Goal: Navigation & Orientation: Find specific page/section

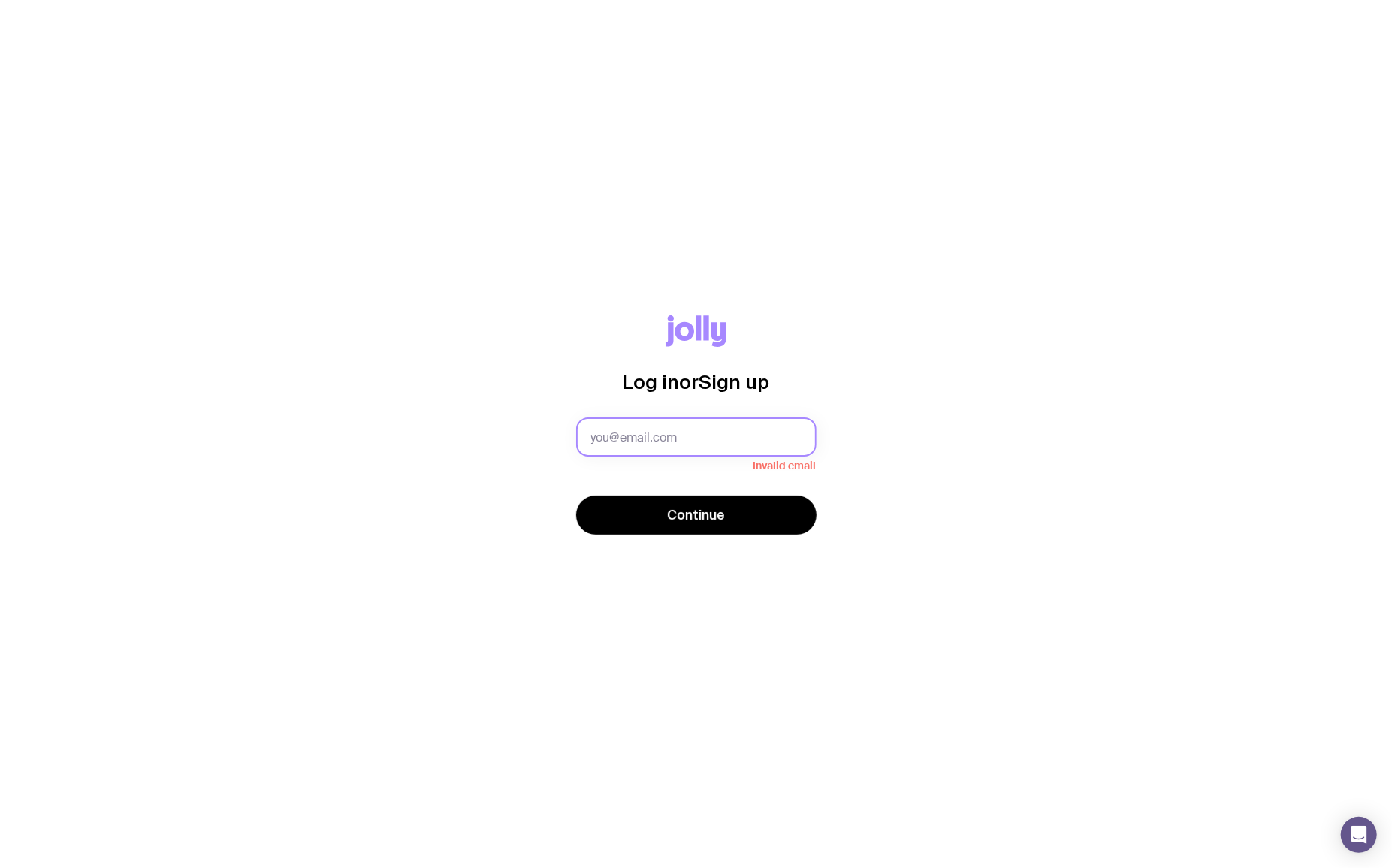
click at [708, 429] on input "text" at bounding box center [696, 437] width 240 height 39
type input "[EMAIL_ADDRESS][DOMAIN_NAME]"
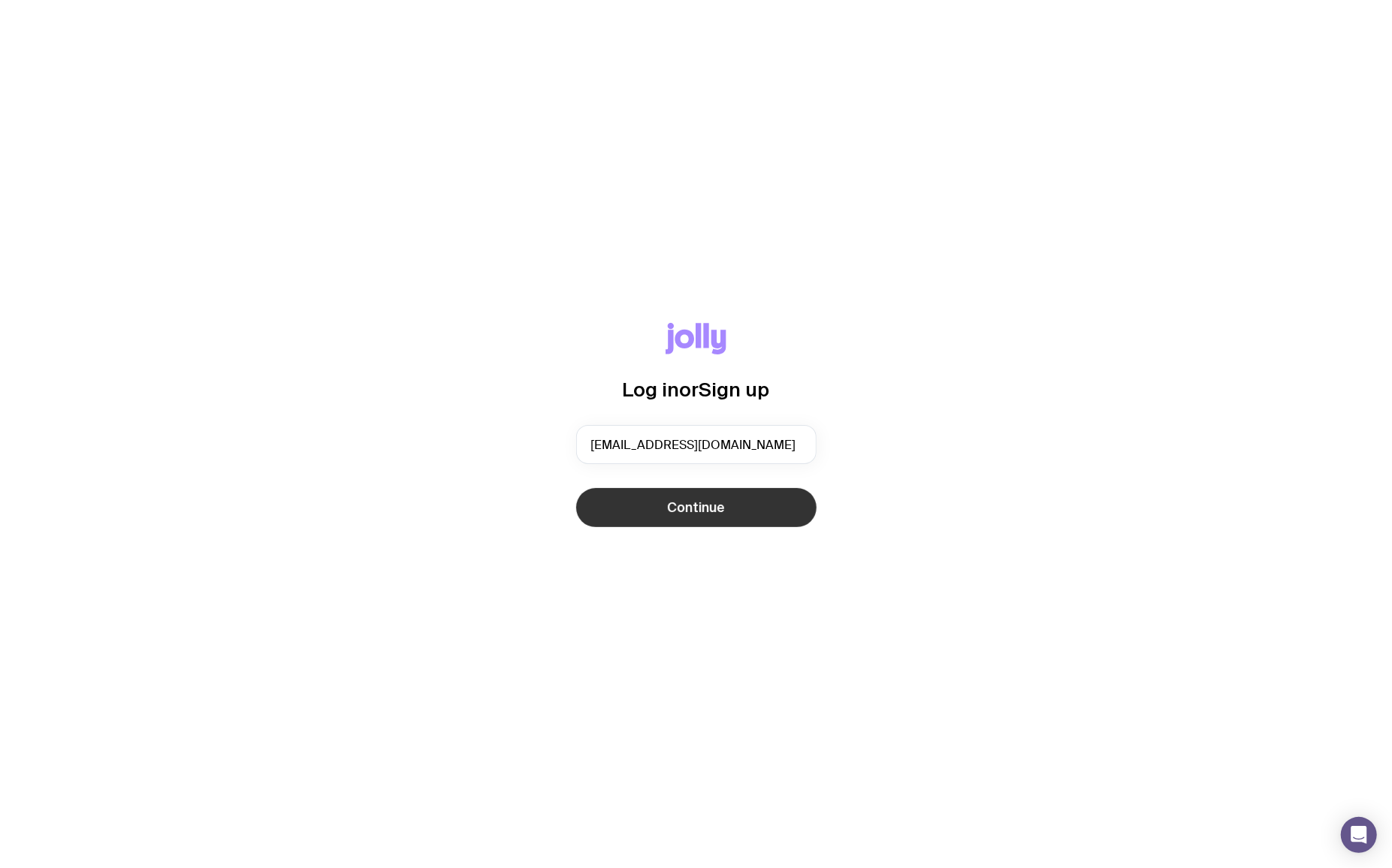
click at [687, 515] on span "Continue" at bounding box center [696, 508] width 58 height 18
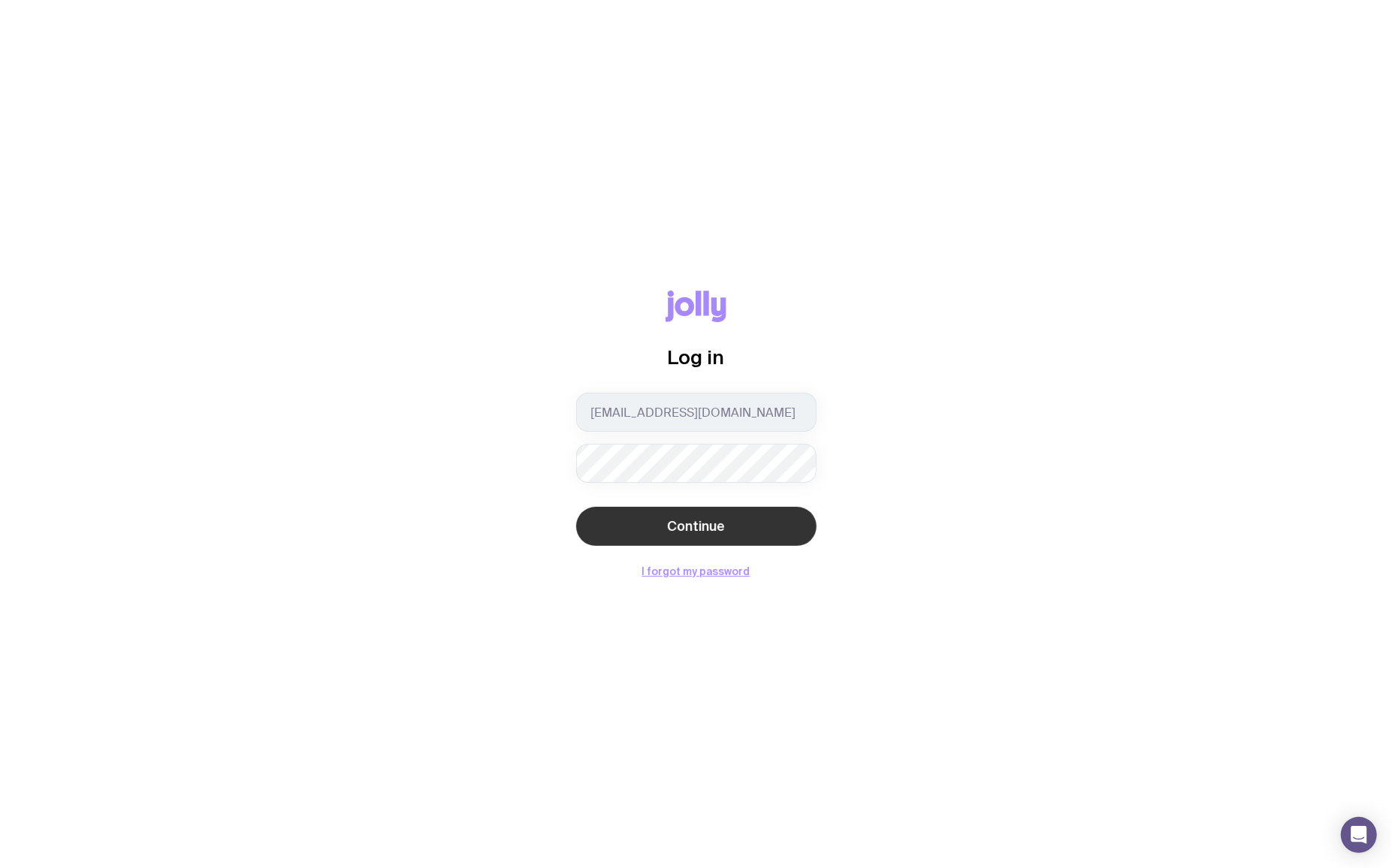
click at [708, 517] on button "Continue" at bounding box center [696, 527] width 240 height 39
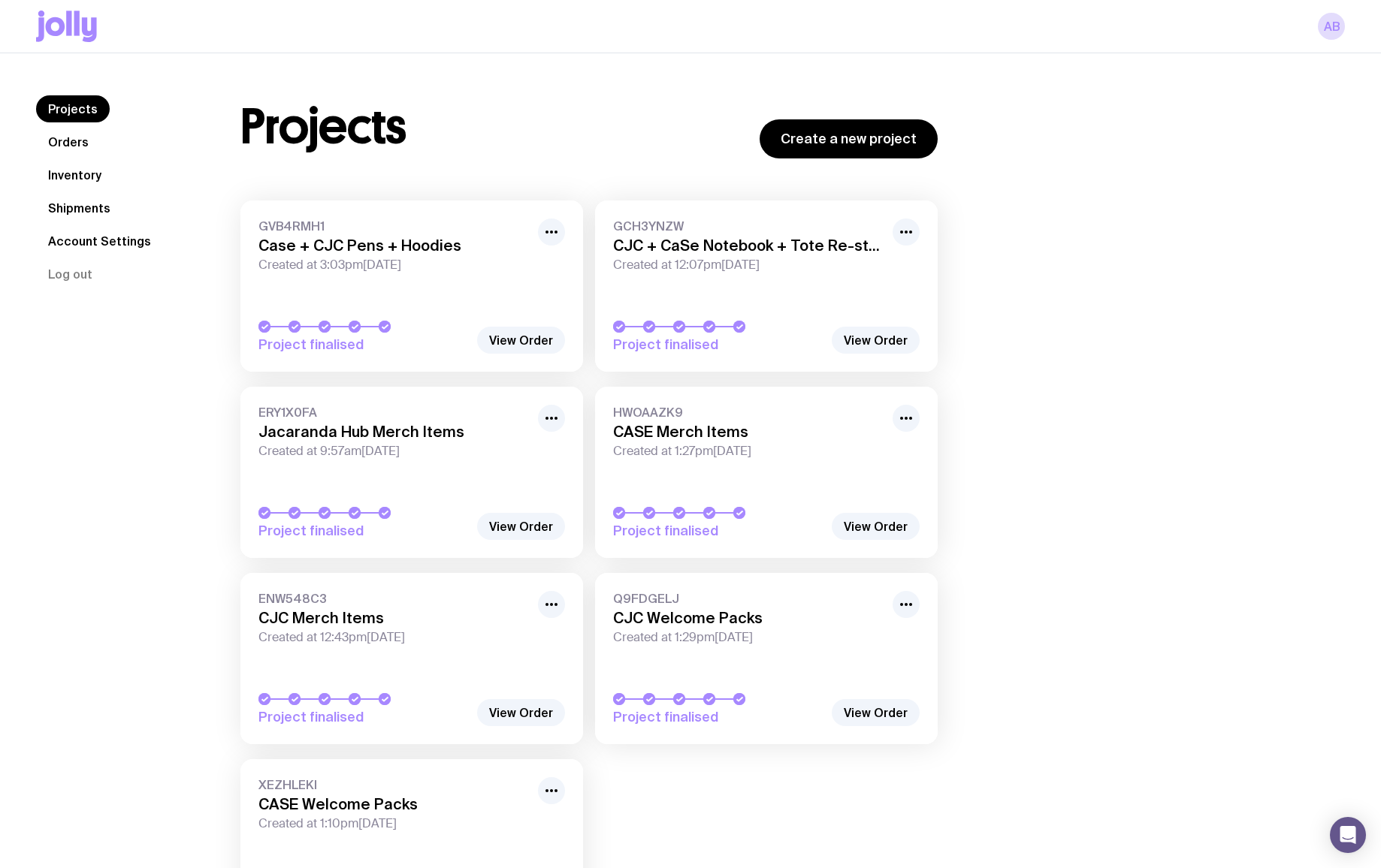
click at [65, 172] on link "Inventory" at bounding box center [75, 174] width 77 height 27
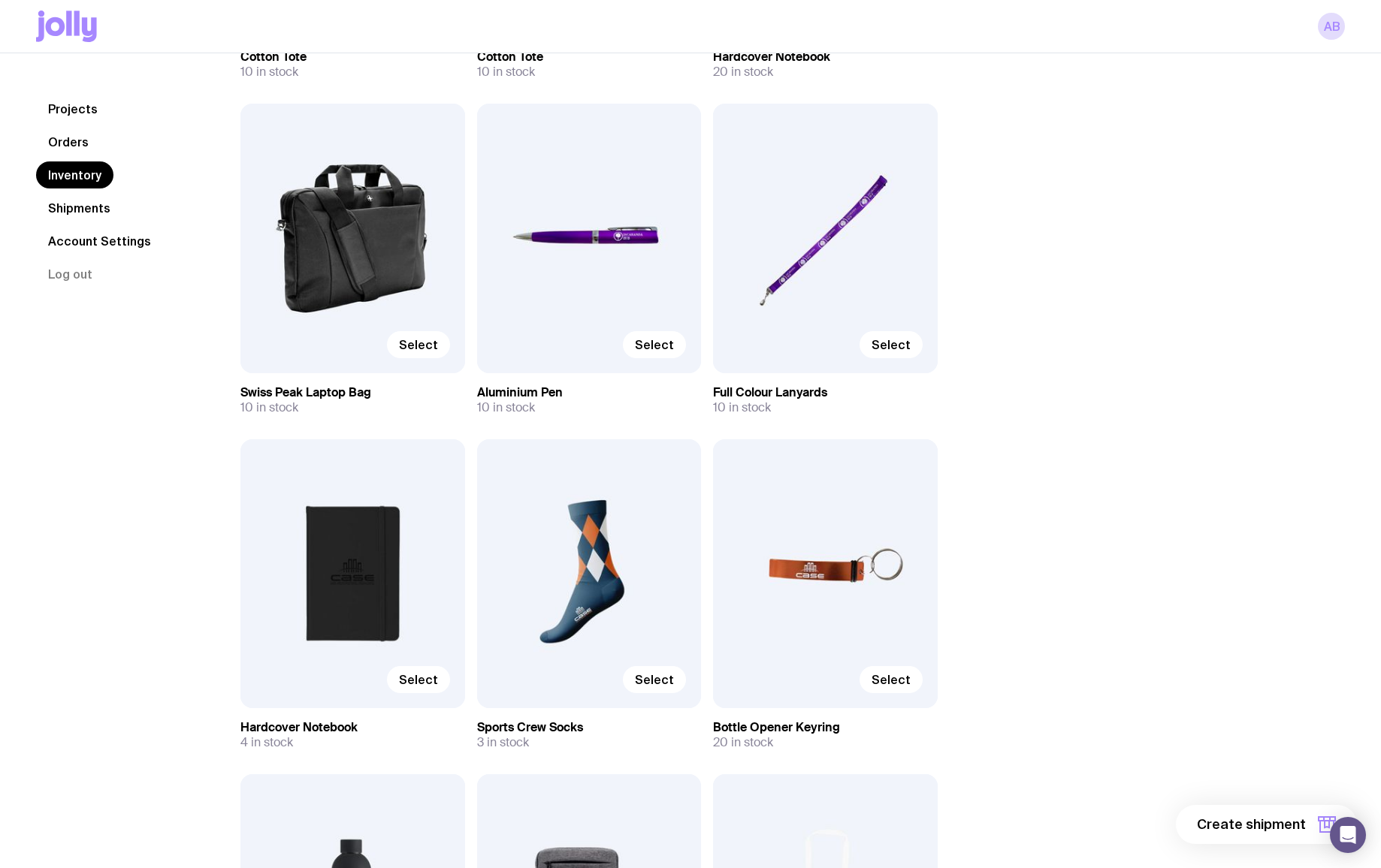
scroll to position [441, 0]
